Goal: Information Seeking & Learning: Find specific fact

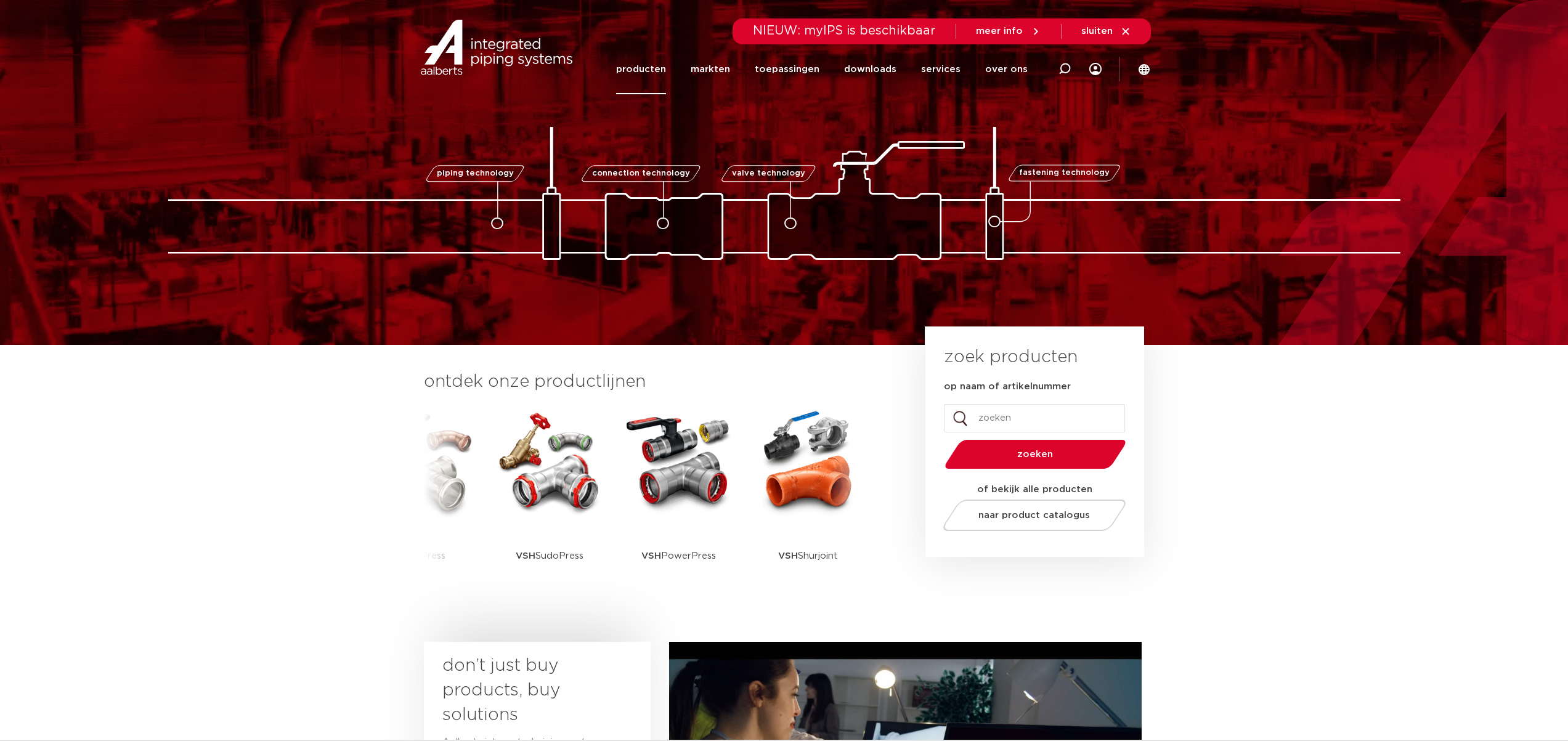
click at [663, 67] on link "producten" at bounding box center [641, 69] width 50 height 50
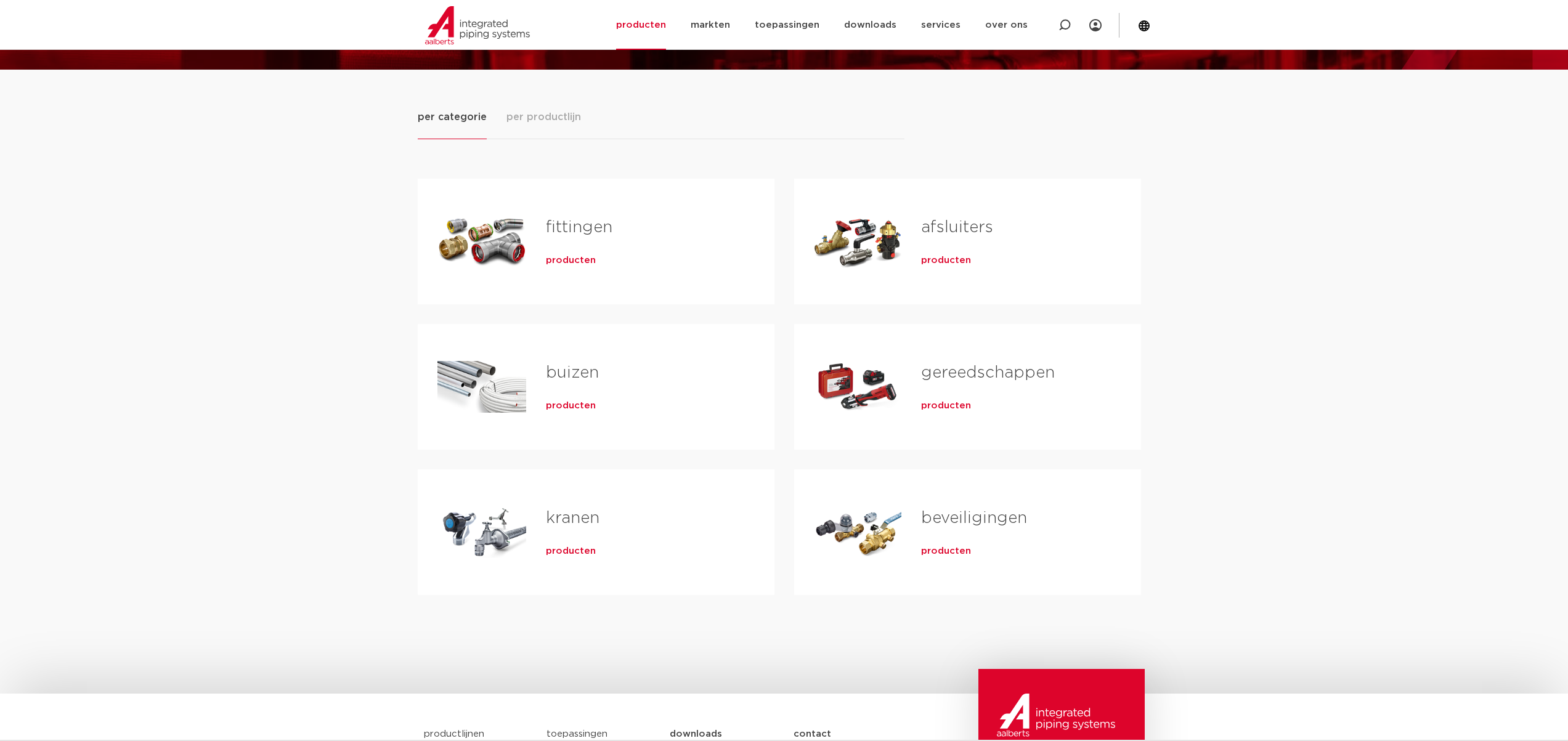
scroll to position [144, 0]
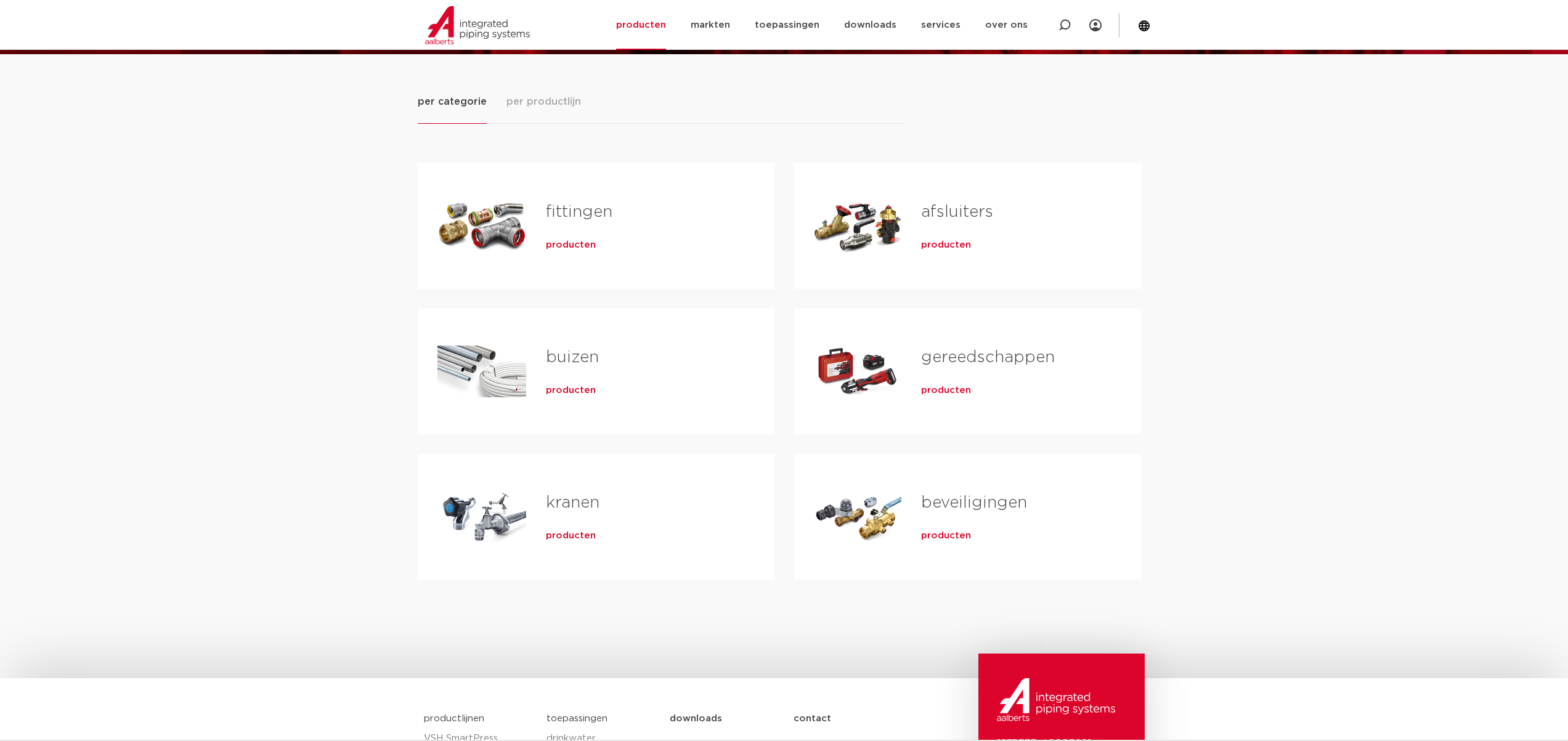
click at [571, 241] on span "producten" at bounding box center [570, 245] width 50 height 13
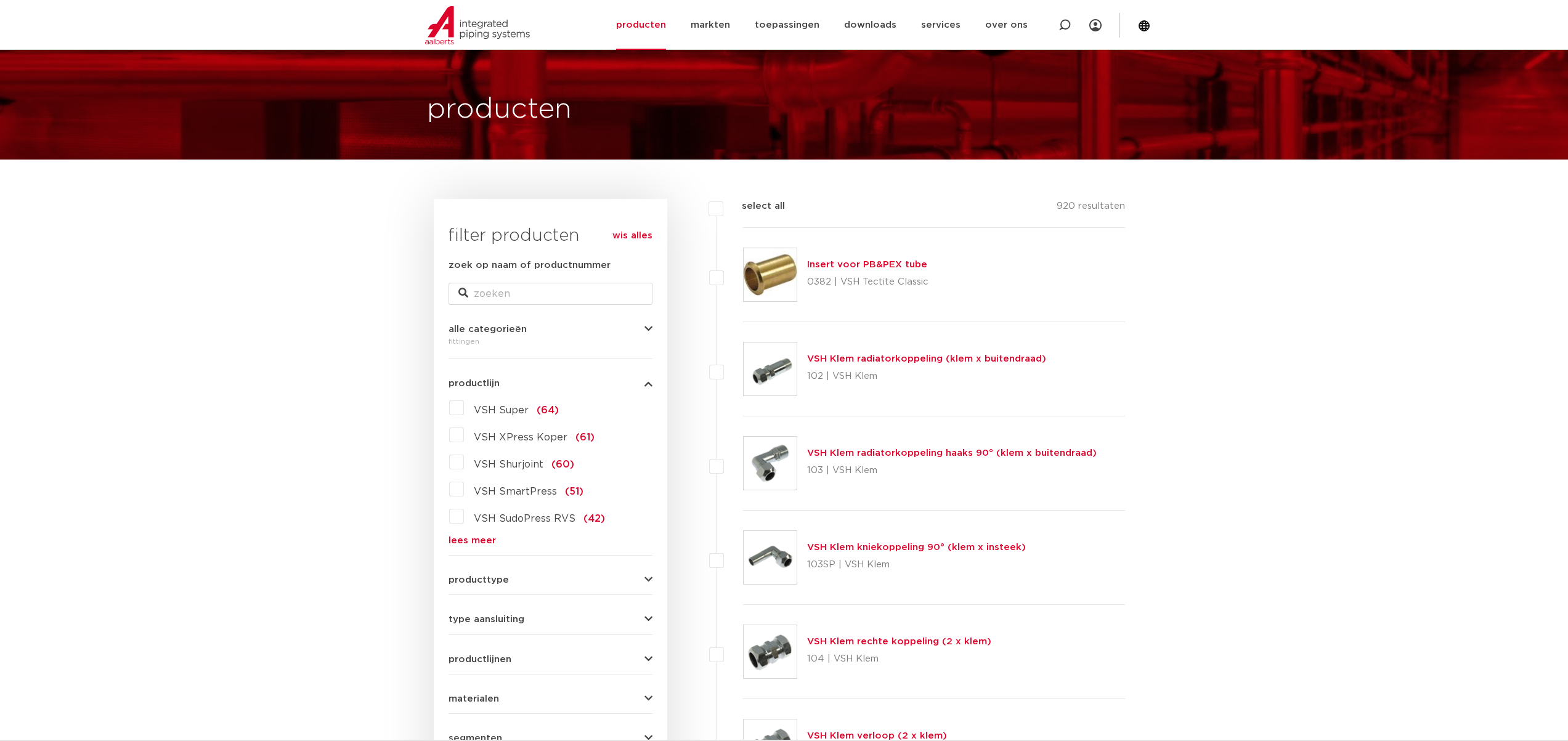
scroll to position [53, 0]
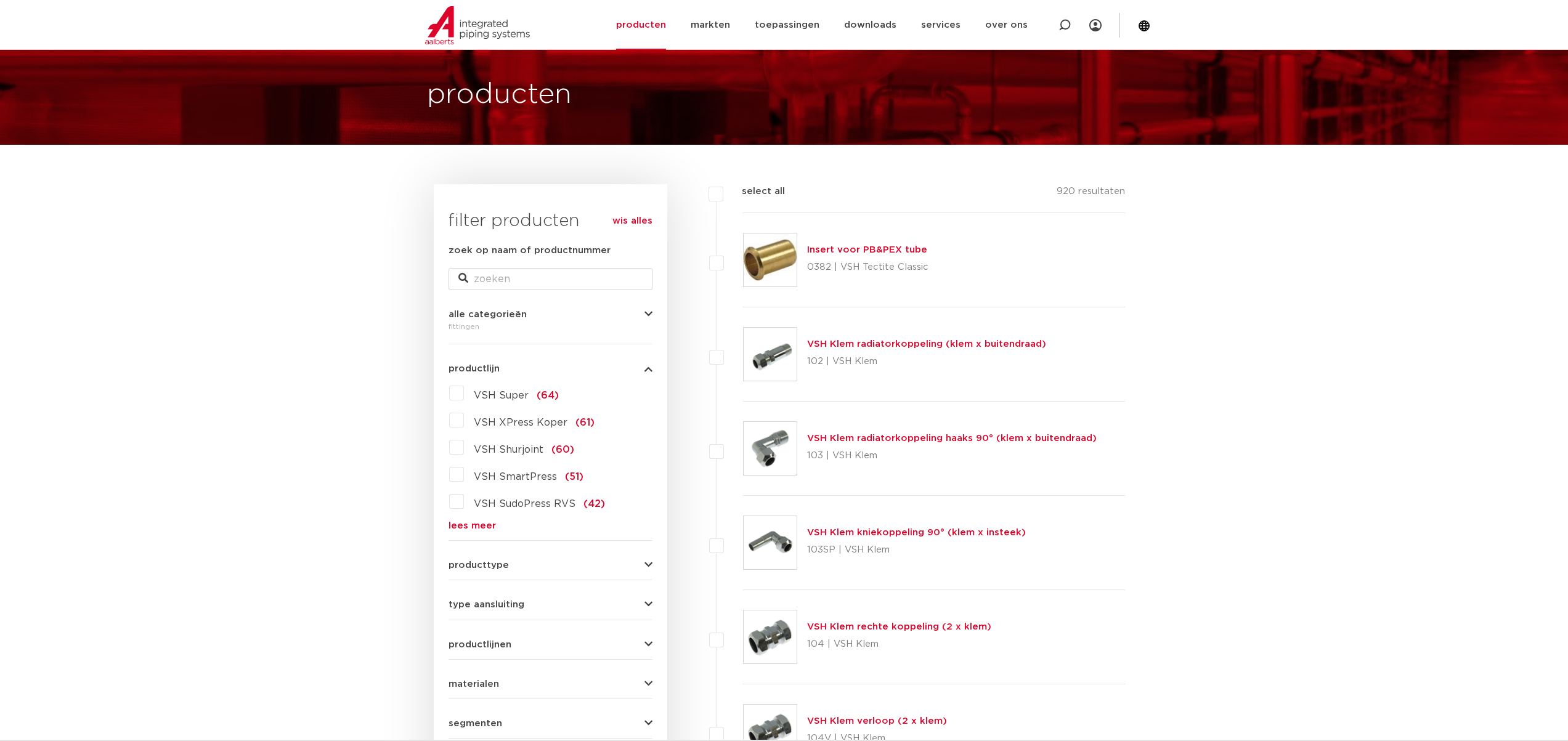
click at [464, 394] on label "VSH Super (64)" at bounding box center [511, 393] width 95 height 20
click at [0, 0] on input "VSH Super (64)" at bounding box center [0, 0] width 0 height 0
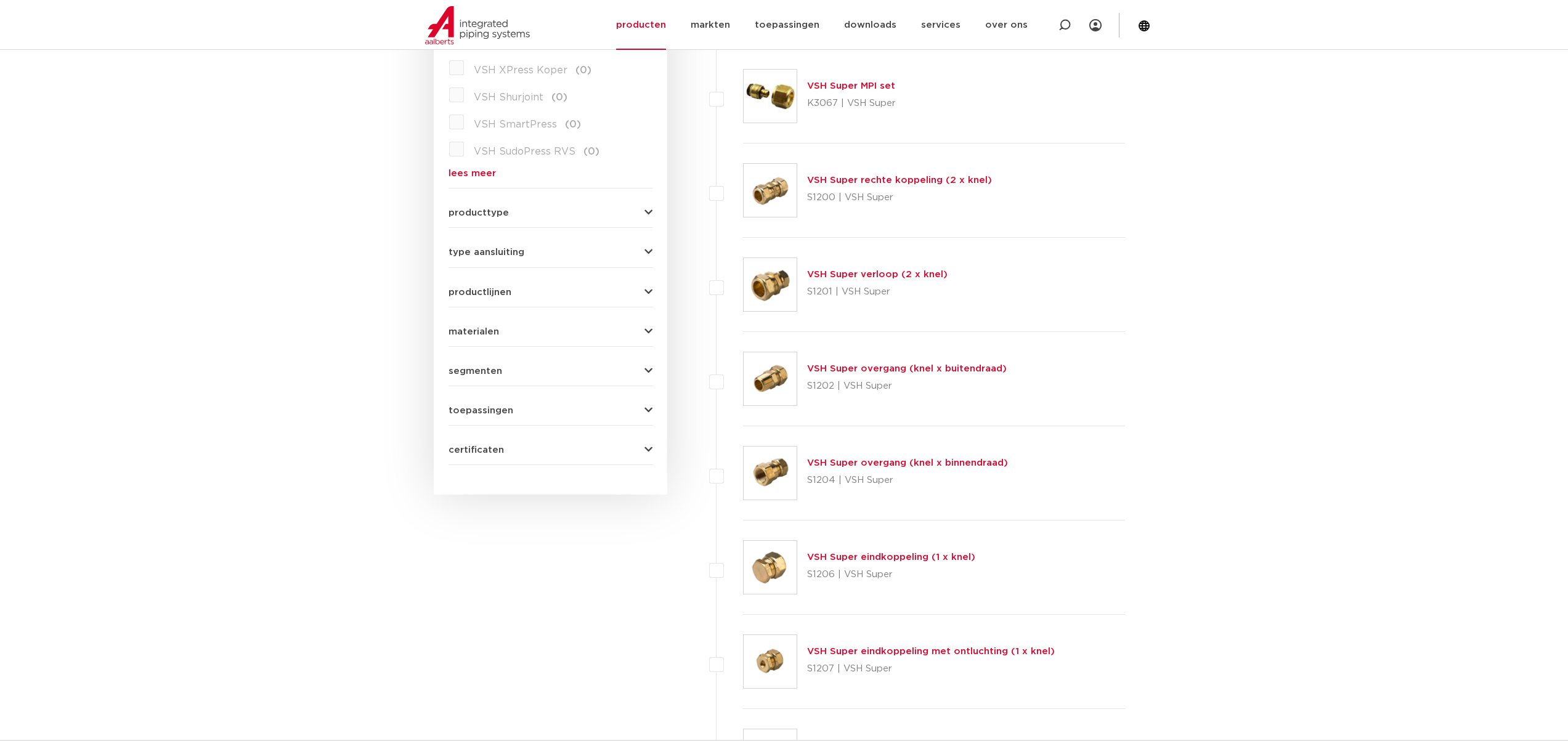
scroll to position [407, 0]
click at [889, 370] on link "VSH Super overgang (knel x buitendraad)" at bounding box center [906, 368] width 199 height 9
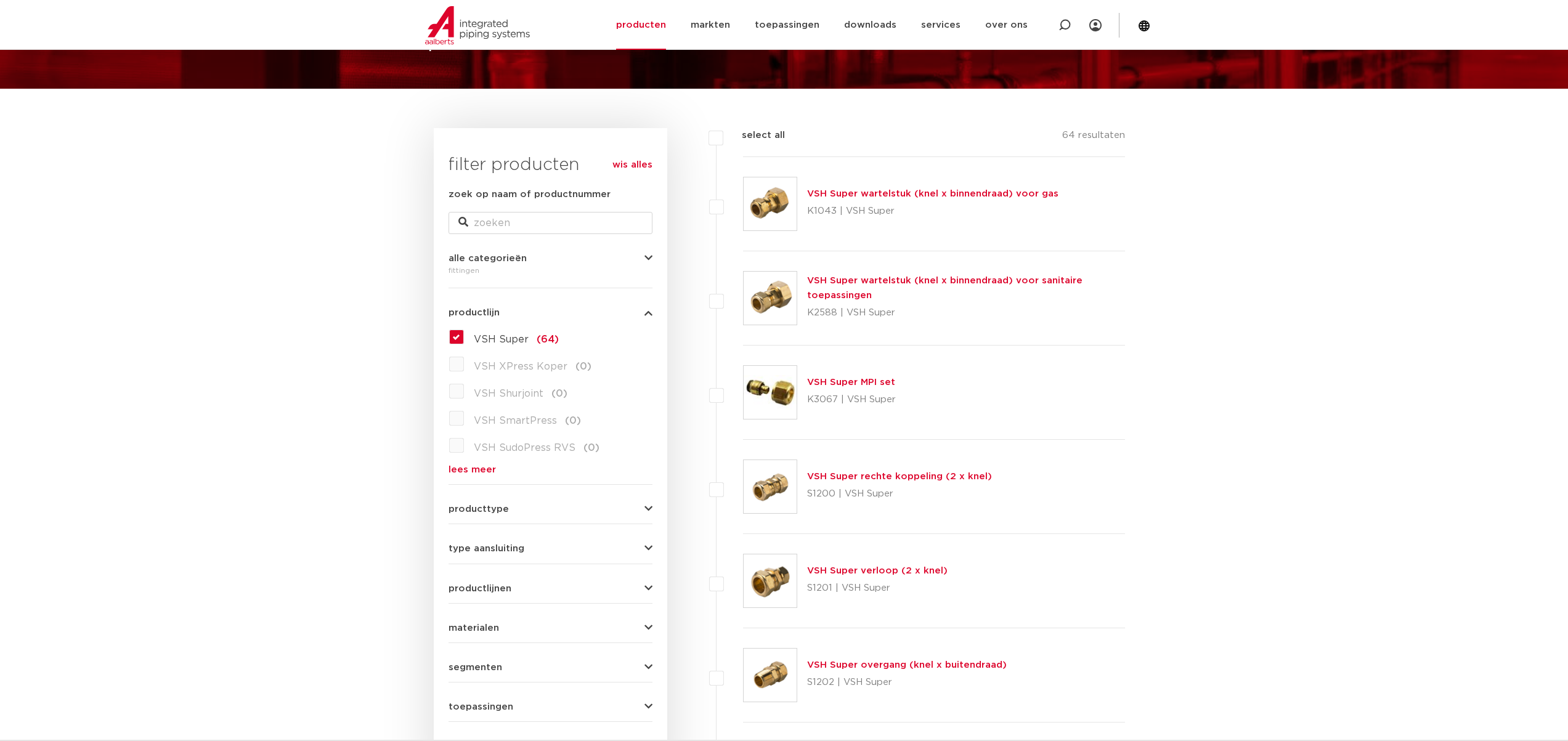
scroll to position [190, 0]
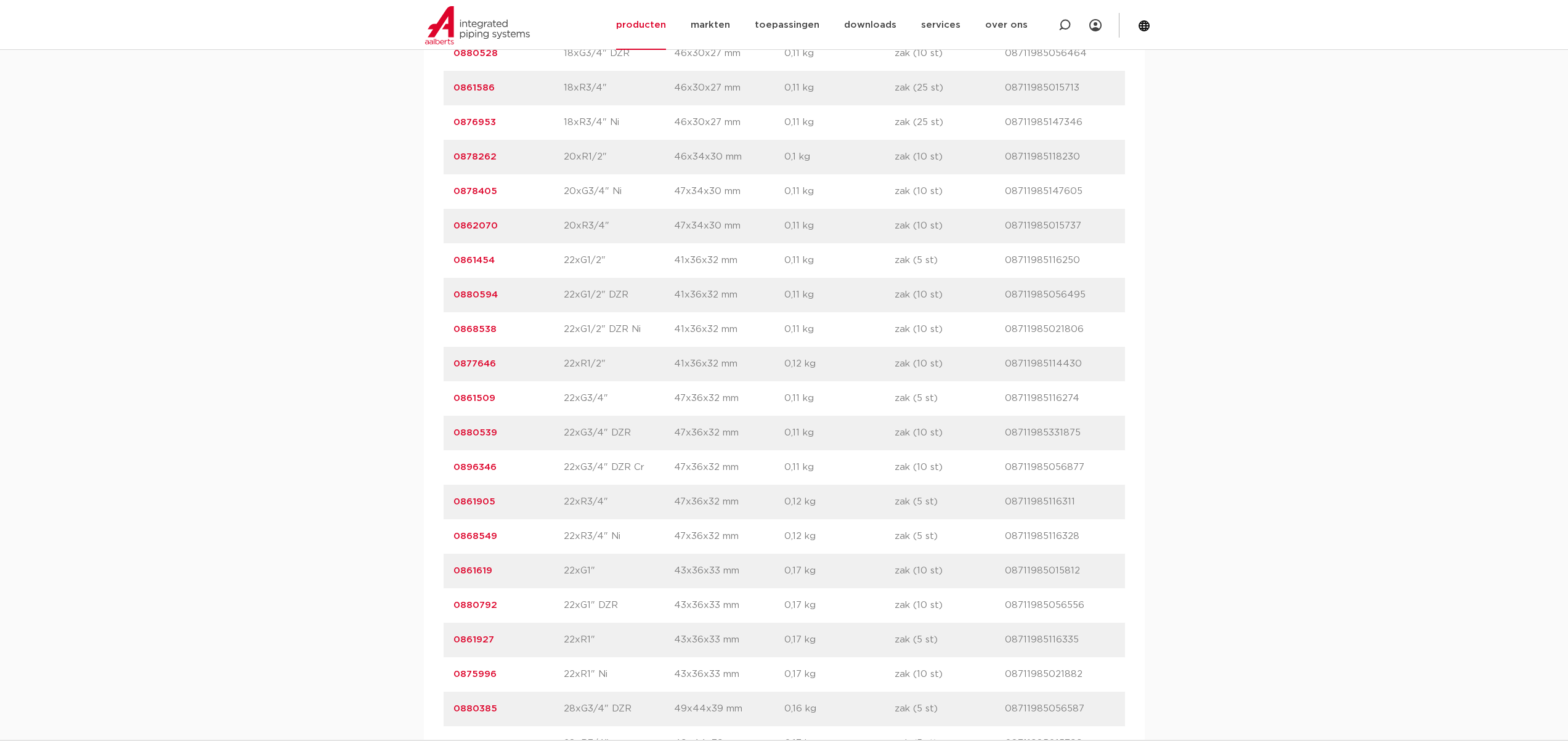
scroll to position [2332, 0]
drag, startPoint x: 1074, startPoint y: 636, endPoint x: 998, endPoint y: 636, distance: 76.0
click at [998, 636] on div "artikelnummer 0861927 afmeting 22xR1" [GEOGRAPHIC_DATA] 43x36x33 mm gewicht 0,1…" at bounding box center [784, 639] width 681 height 34
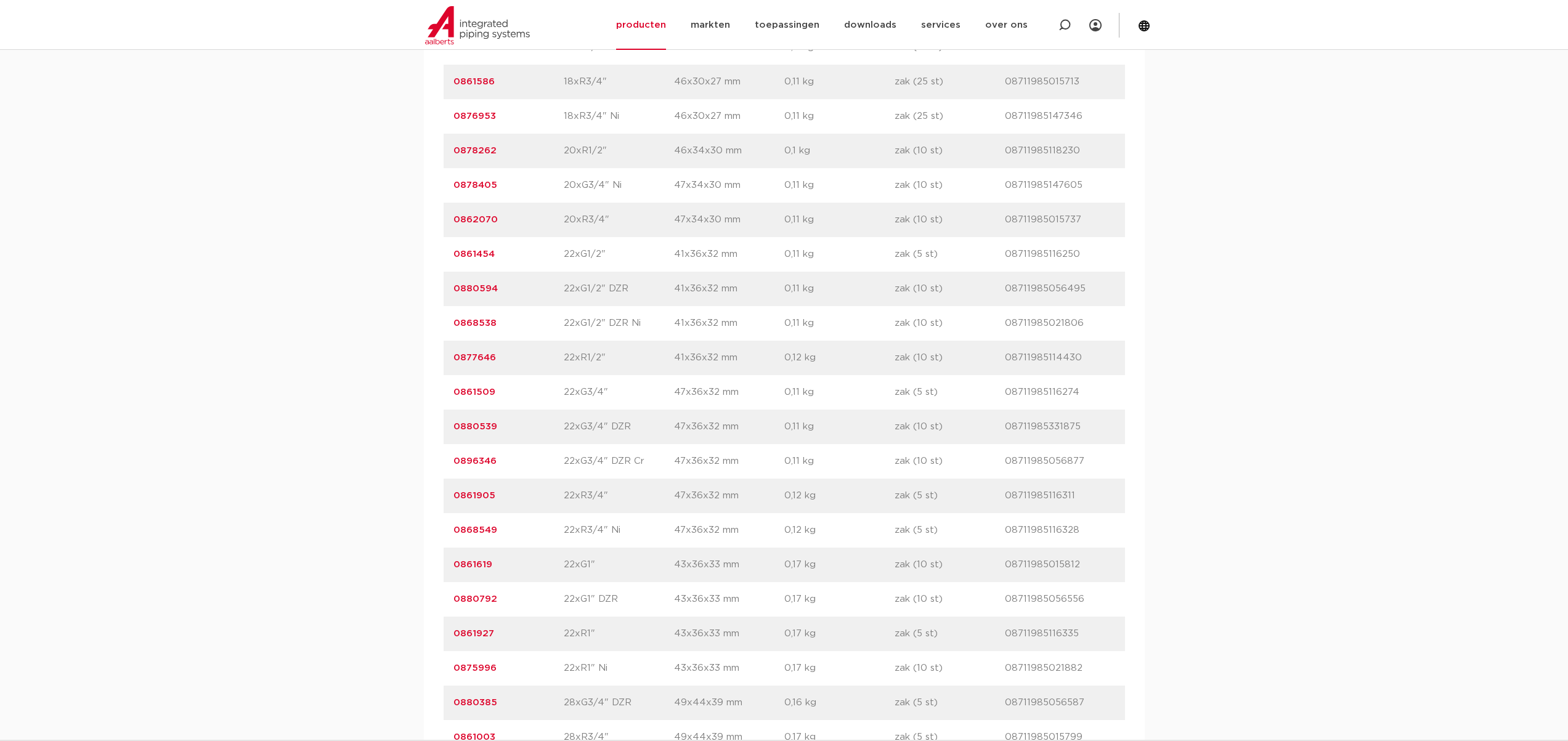
scroll to position [2407, 0]
drag, startPoint x: 513, startPoint y: 565, endPoint x: 446, endPoint y: 563, distance: 67.0
click at [446, 563] on div "artikelnummer 0861927 afmeting 22xR1" [GEOGRAPHIC_DATA] 43x36x33 mm gewicht 0,1…" at bounding box center [784, 564] width 681 height 34
copy link "0861927"
